Goal: Information Seeking & Learning: Find specific fact

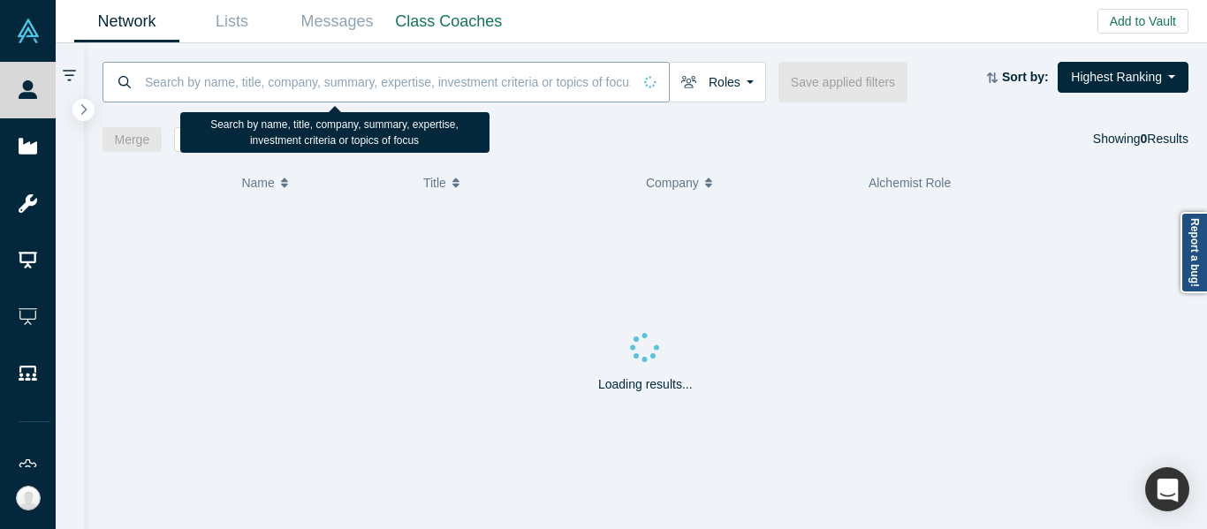
click at [424, 77] on input at bounding box center [387, 82] width 489 height 42
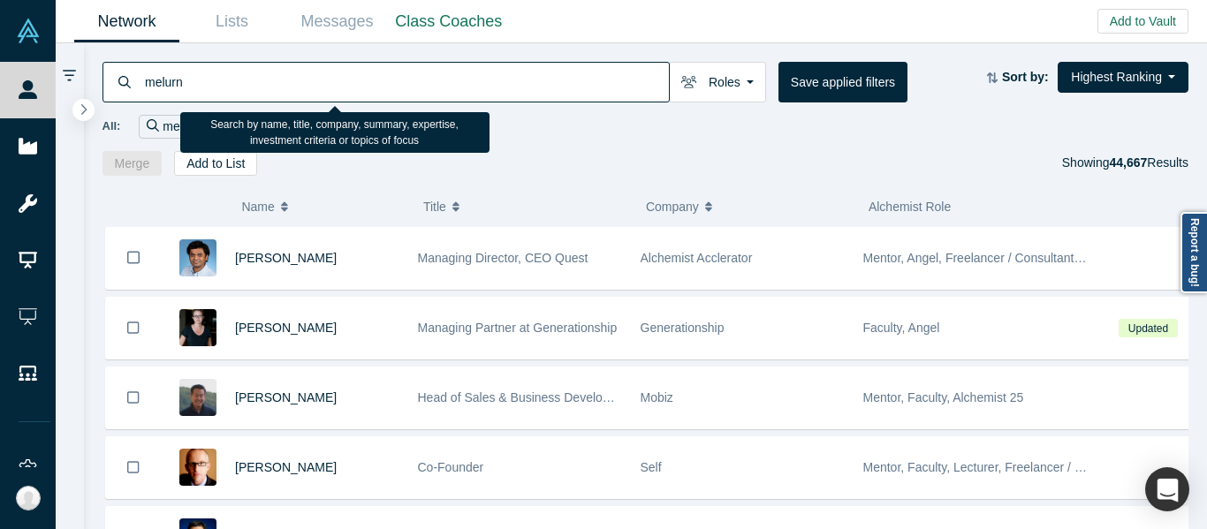
type input "melurna"
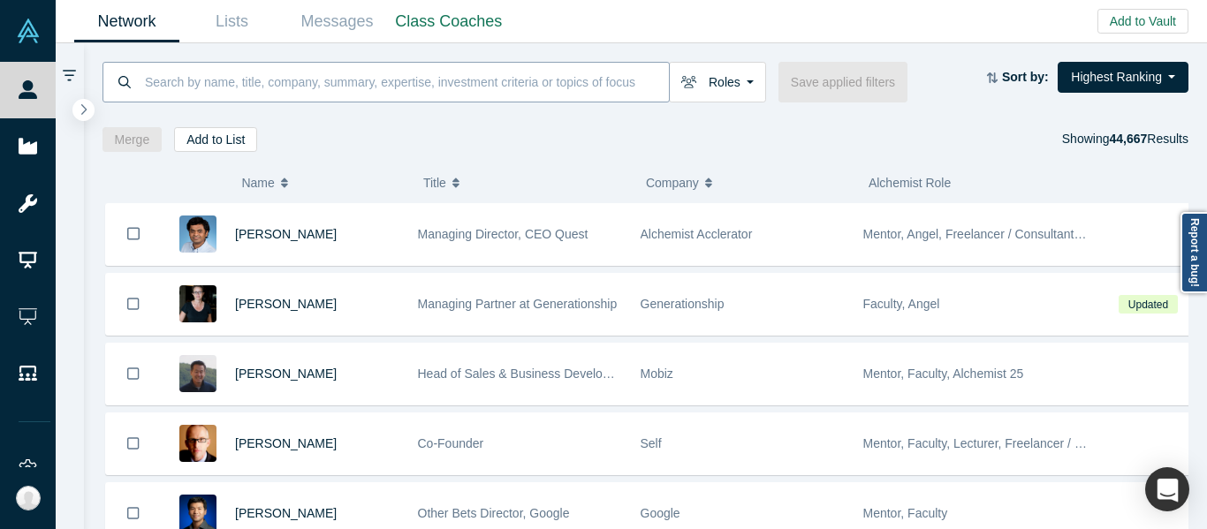
click at [507, 69] on input at bounding box center [406, 82] width 526 height 42
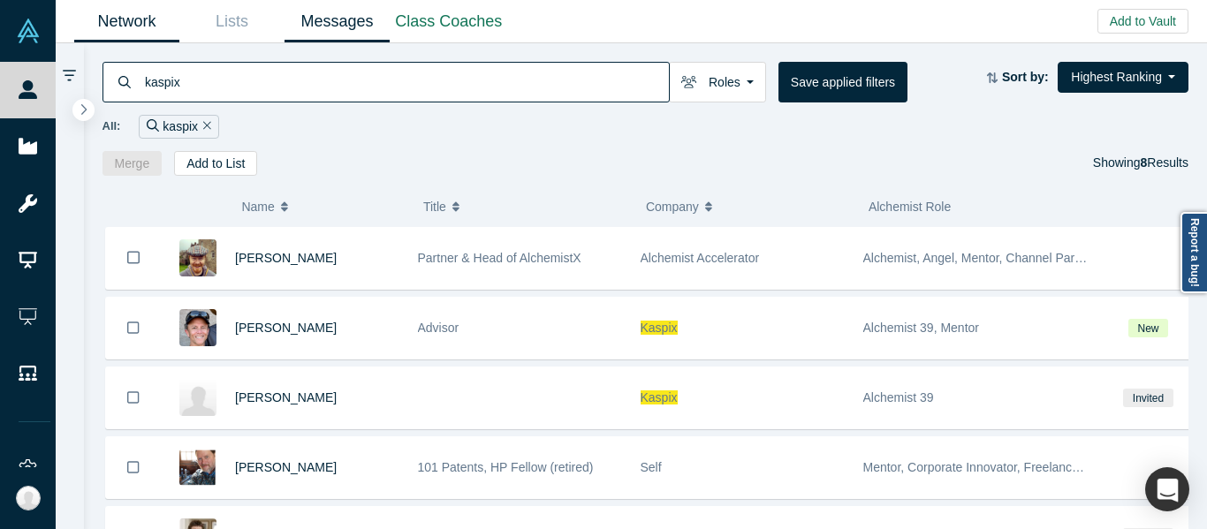
type input "kaspix"
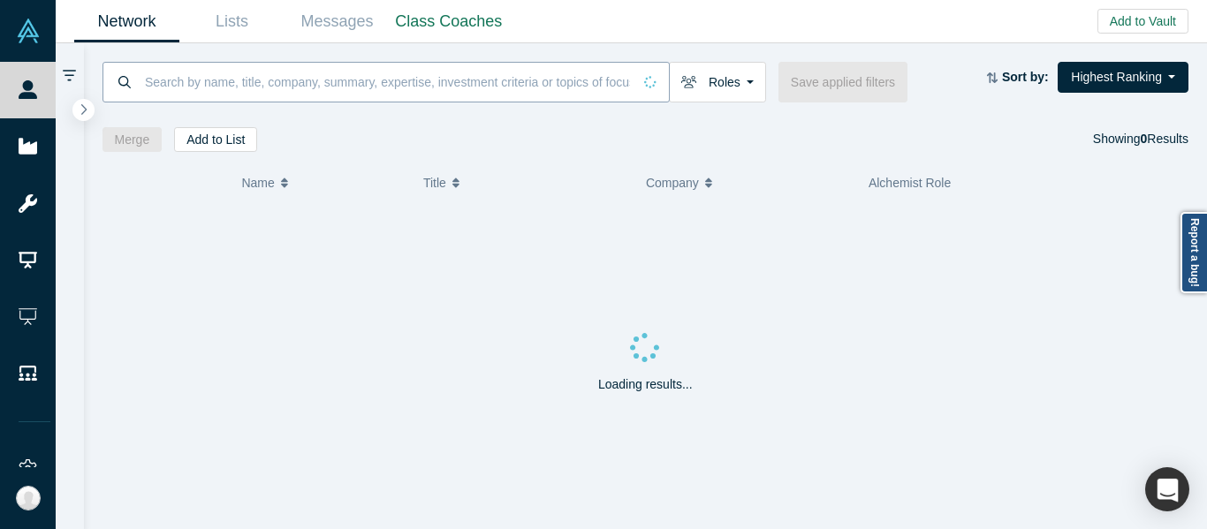
click at [526, 80] on input at bounding box center [387, 82] width 489 height 42
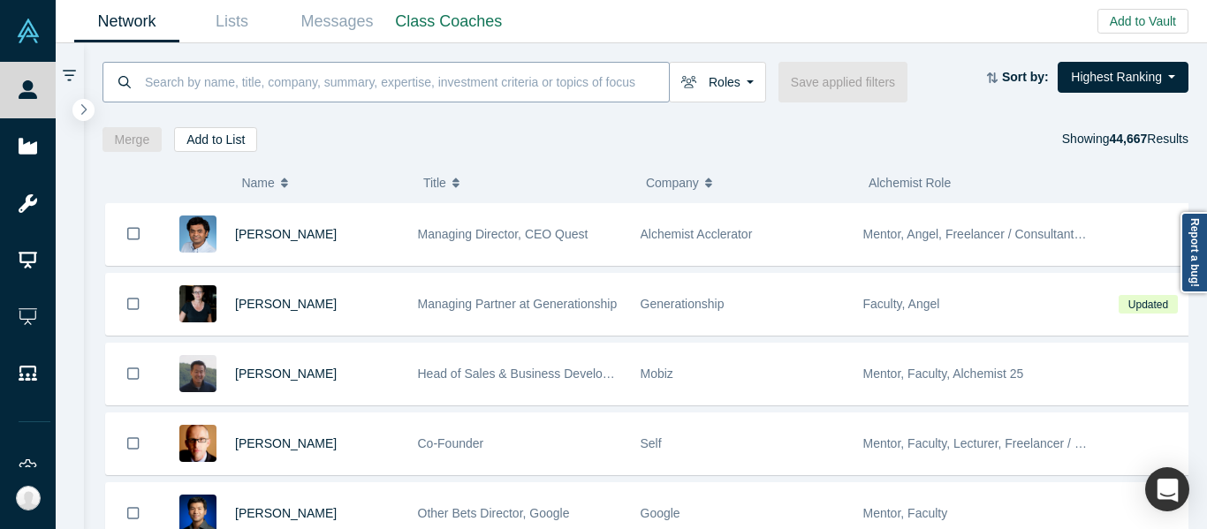
click at [474, 85] on input at bounding box center [406, 82] width 526 height 42
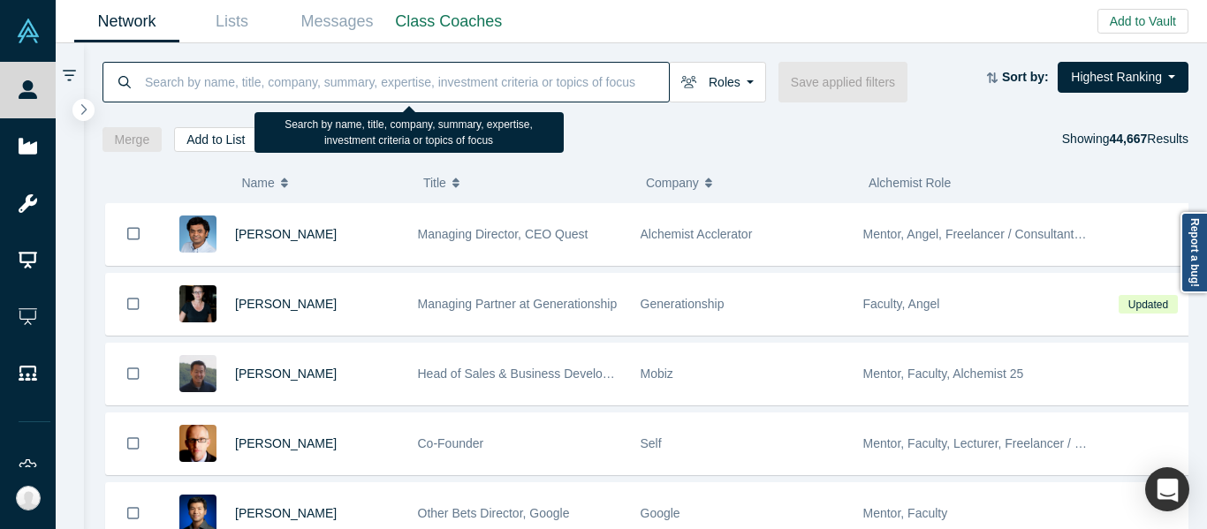
paste input "Cosign AI"
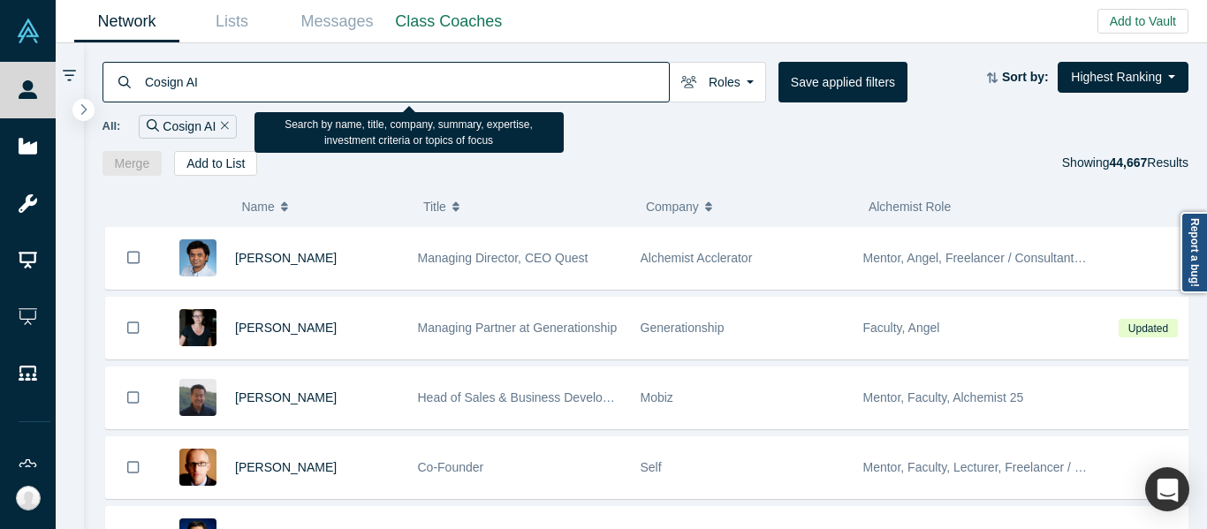
drag, startPoint x: 482, startPoint y: 83, endPoint x: 492, endPoint y: 79, distance: 10.7
click at [489, 79] on input "Cosign AI" at bounding box center [406, 82] width 526 height 42
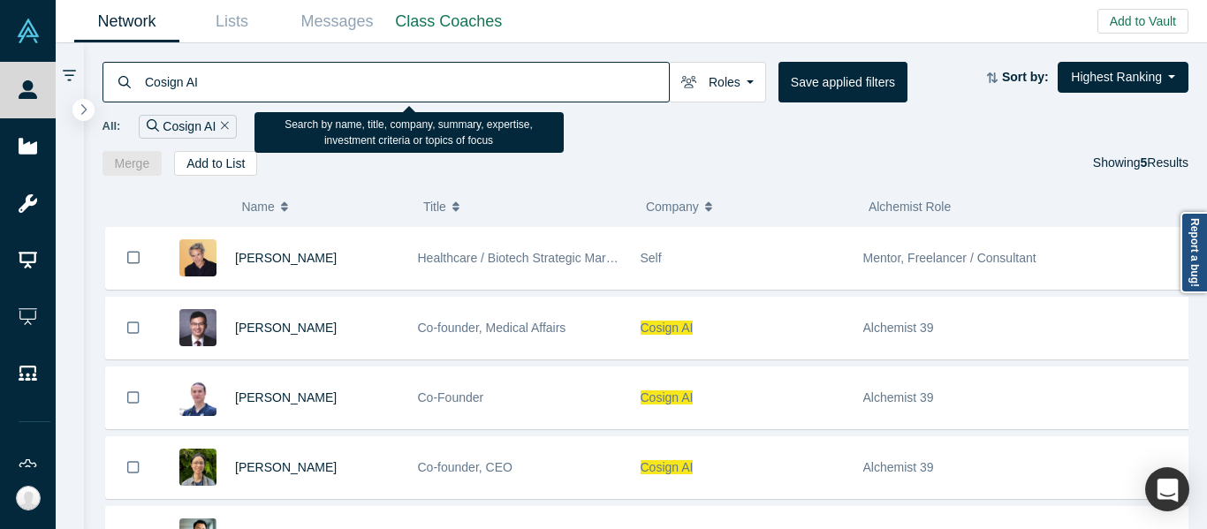
click at [390, 79] on input "Cosign AI" at bounding box center [406, 82] width 526 height 42
paste input "Infis AI"
paste input
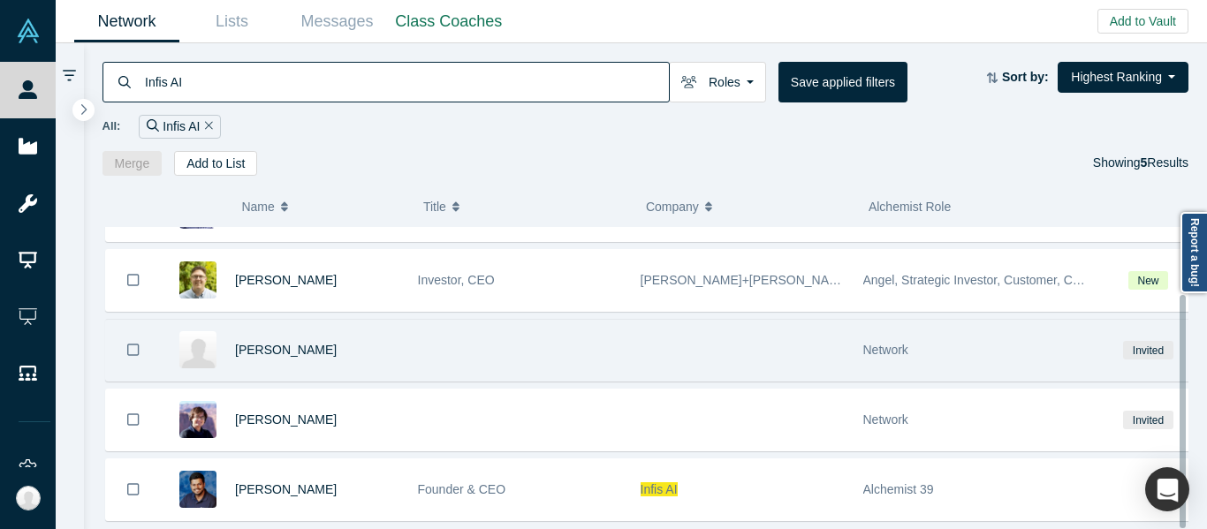
scroll to position [87, 0]
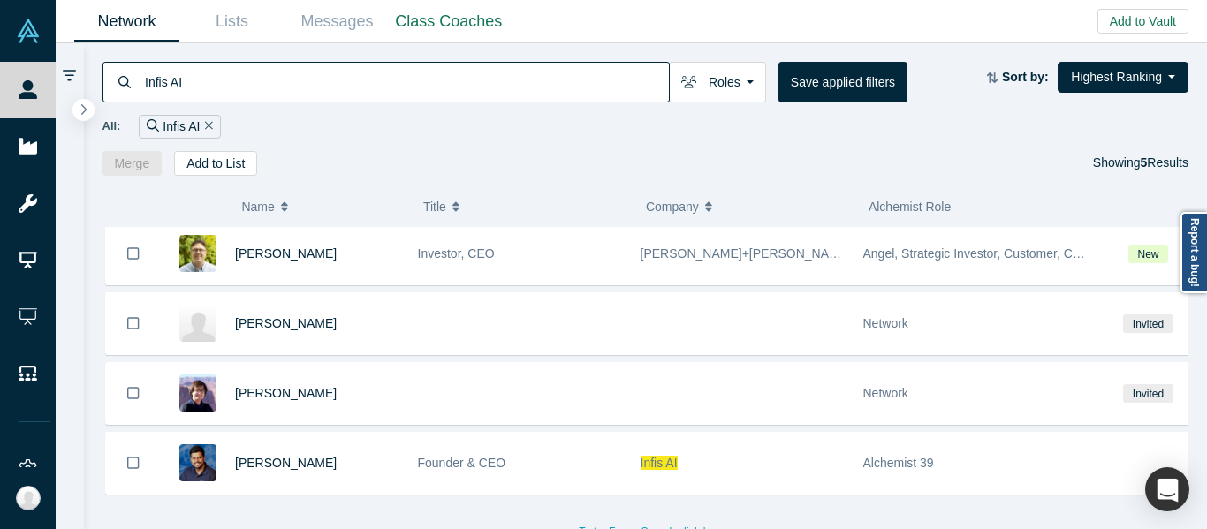
click at [312, 86] on input "Infis AI" at bounding box center [406, 82] width 526 height 42
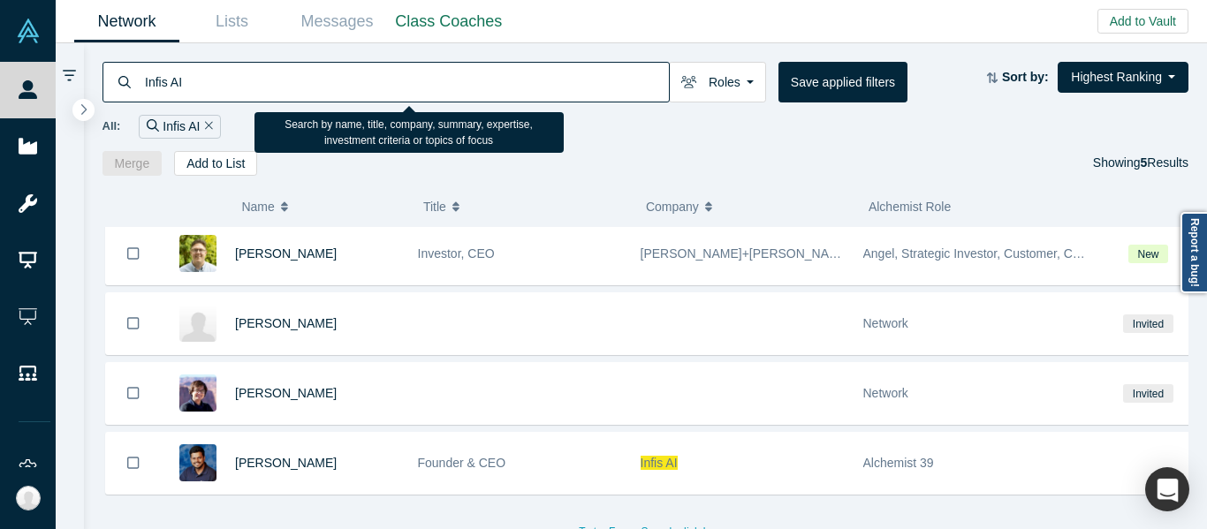
paste input "Pairity"
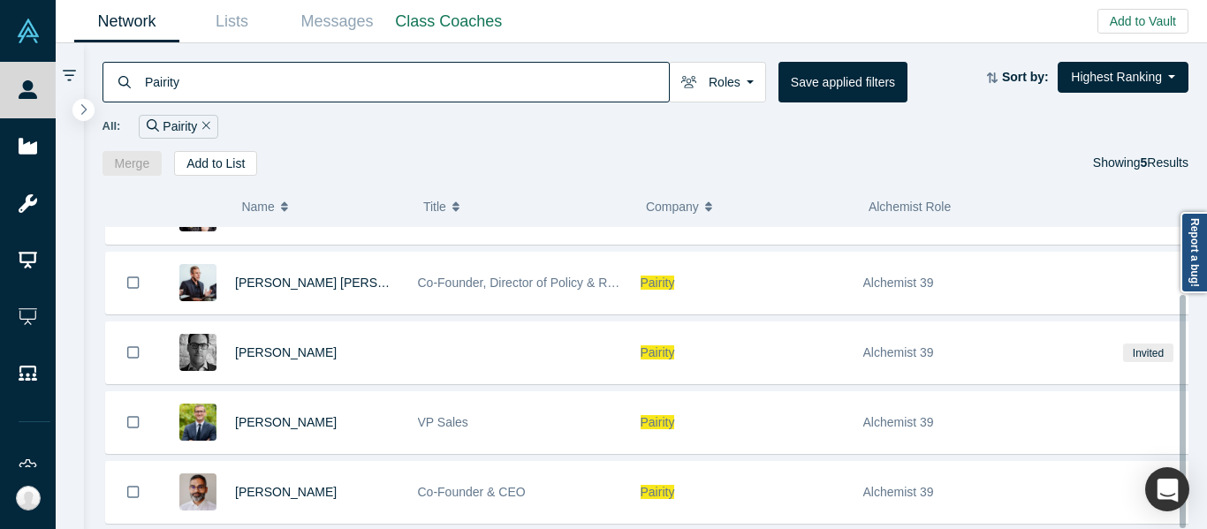
scroll to position [87, 0]
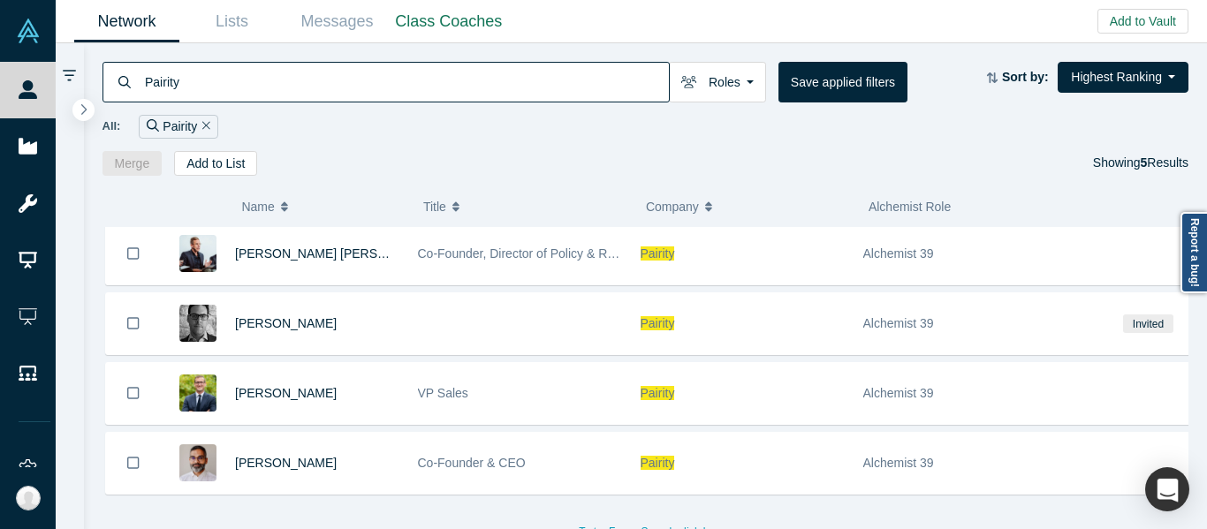
click at [360, 85] on input "Pairity" at bounding box center [406, 82] width 526 height 42
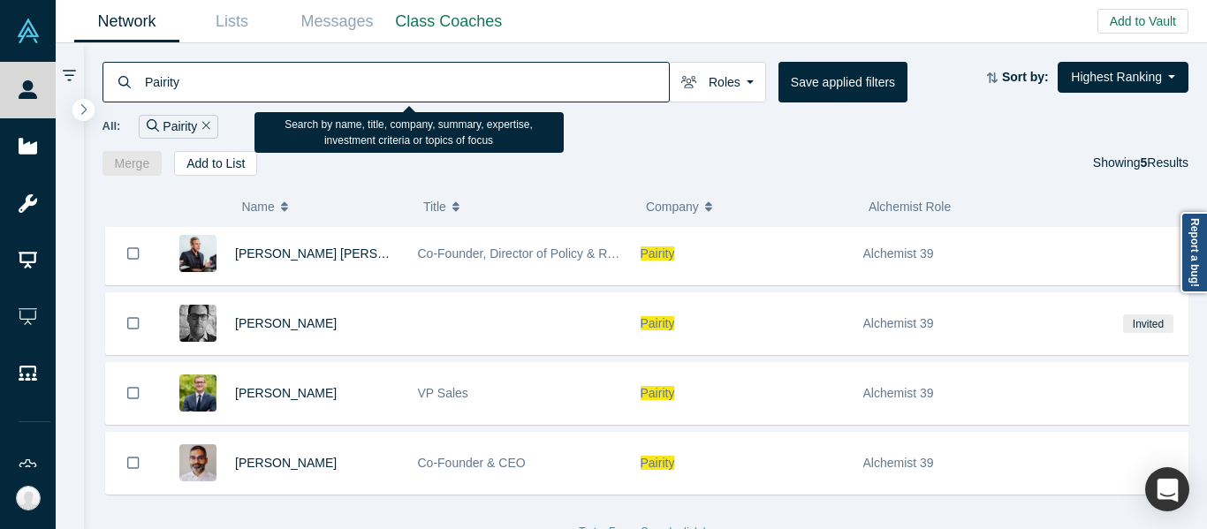
paste input "[URL]"
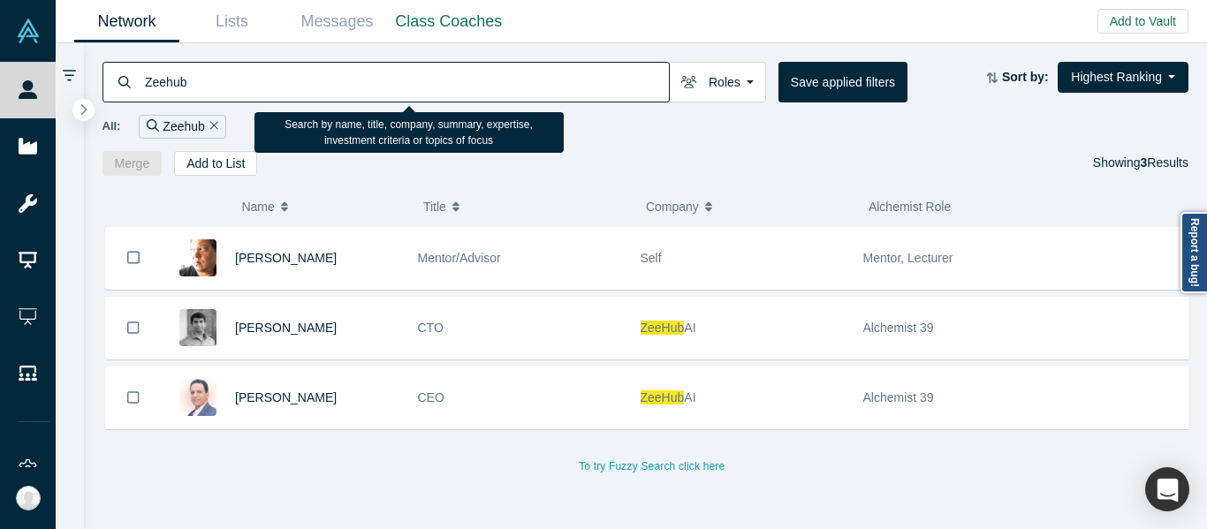
click at [320, 66] on input "Zeehub" at bounding box center [406, 82] width 526 height 42
paste input "Fuse AI"
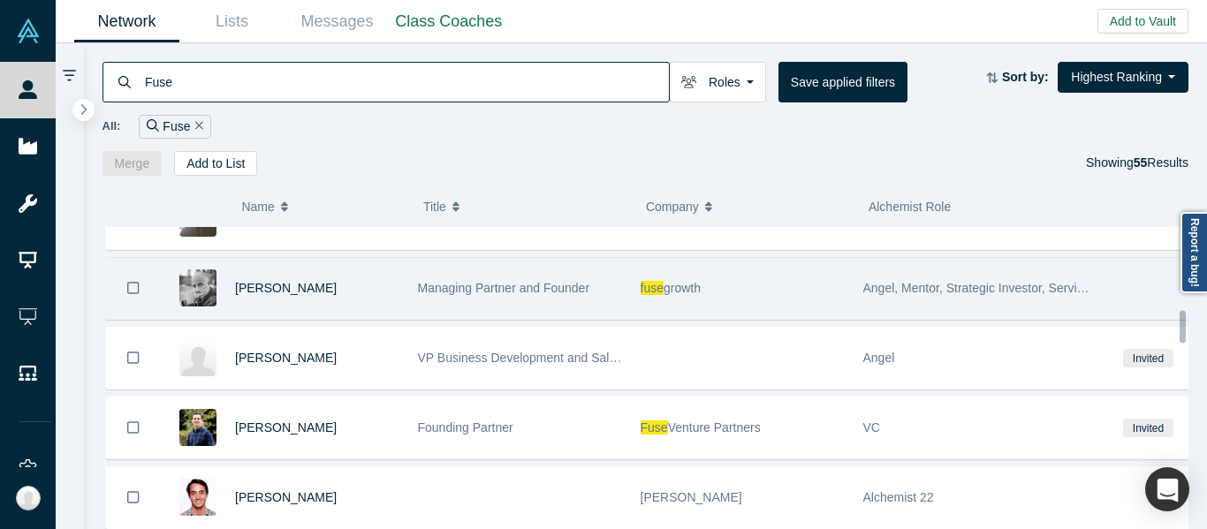
scroll to position [593, 0]
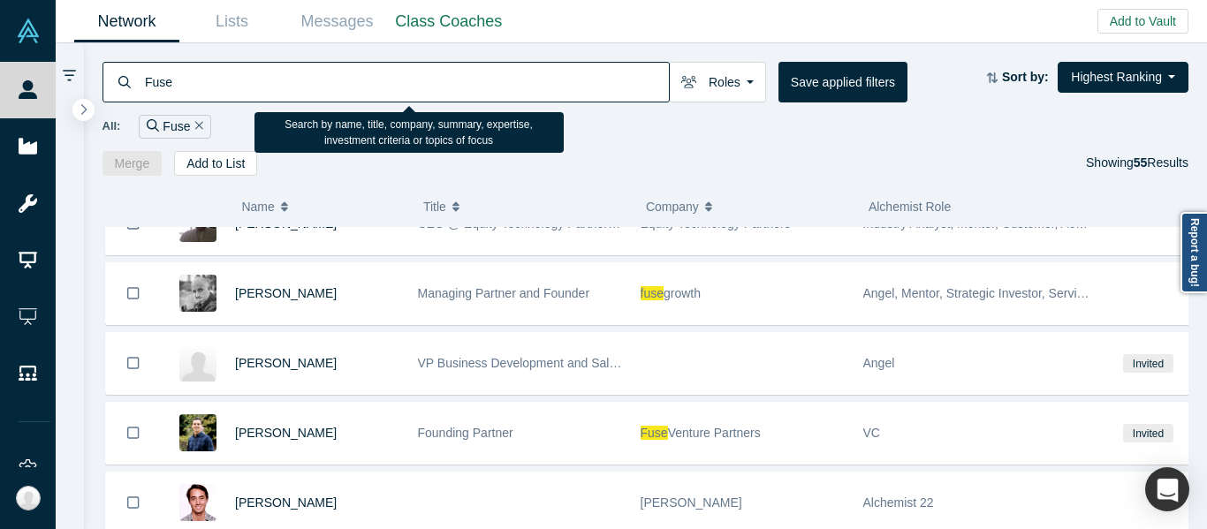
paste input "[PERSON_NAME][EMAIL_ADDRESS][DOMAIN_NAME]"
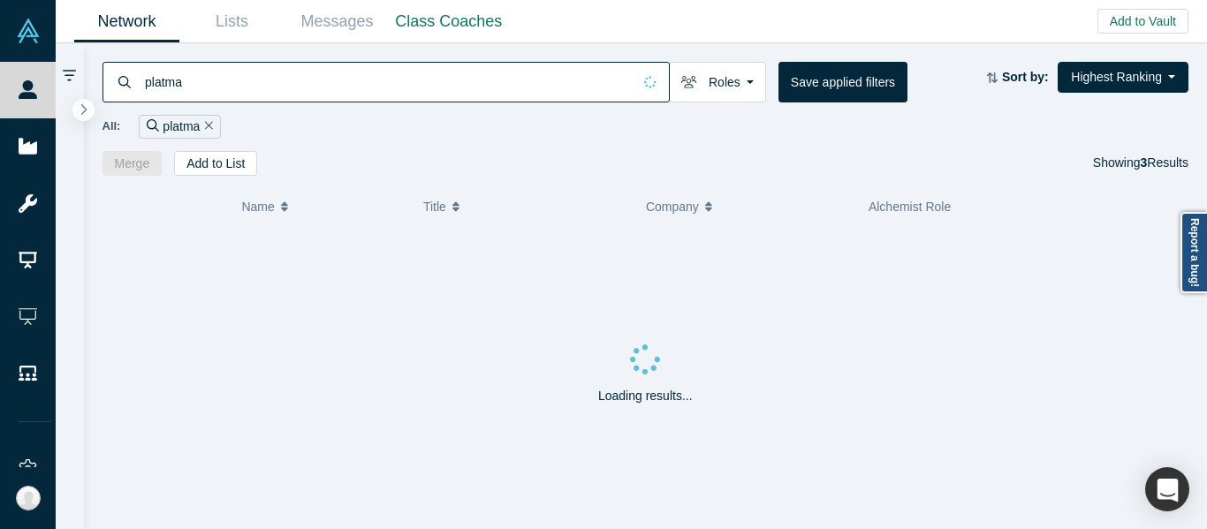
type input "platma"
